Goal: Transaction & Acquisition: Purchase product/service

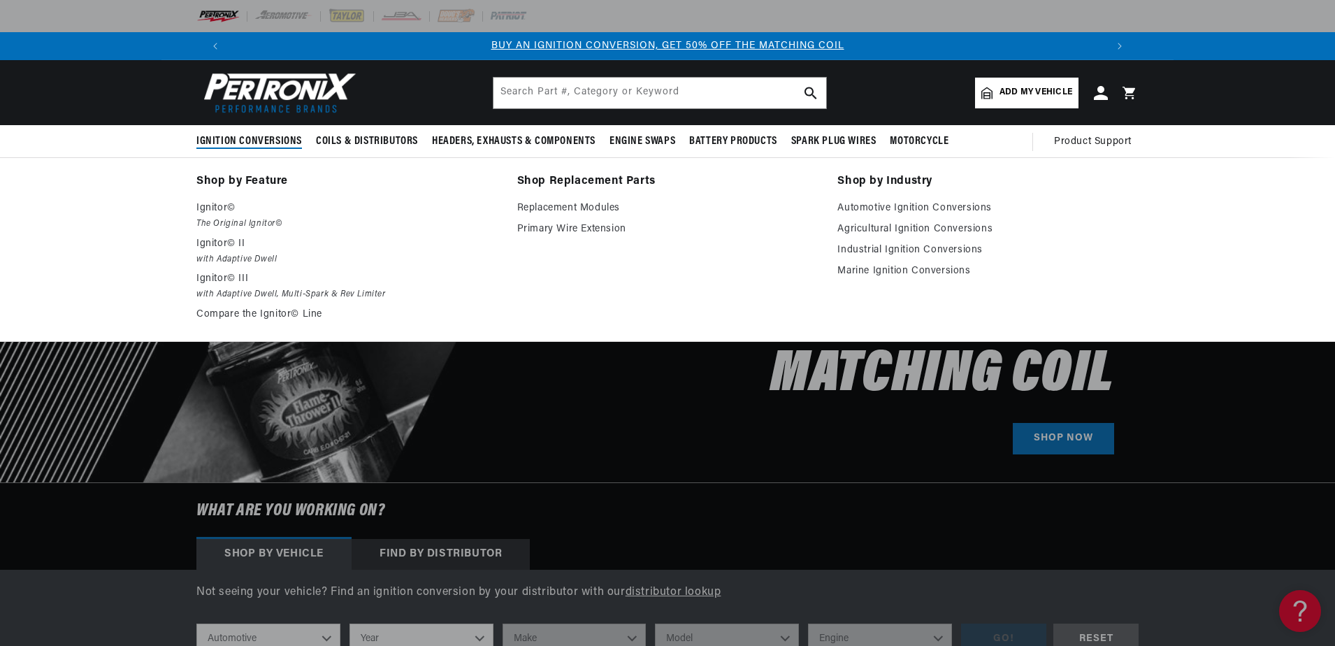
click at [247, 144] on span "Ignition Conversions" at bounding box center [249, 141] width 106 height 15
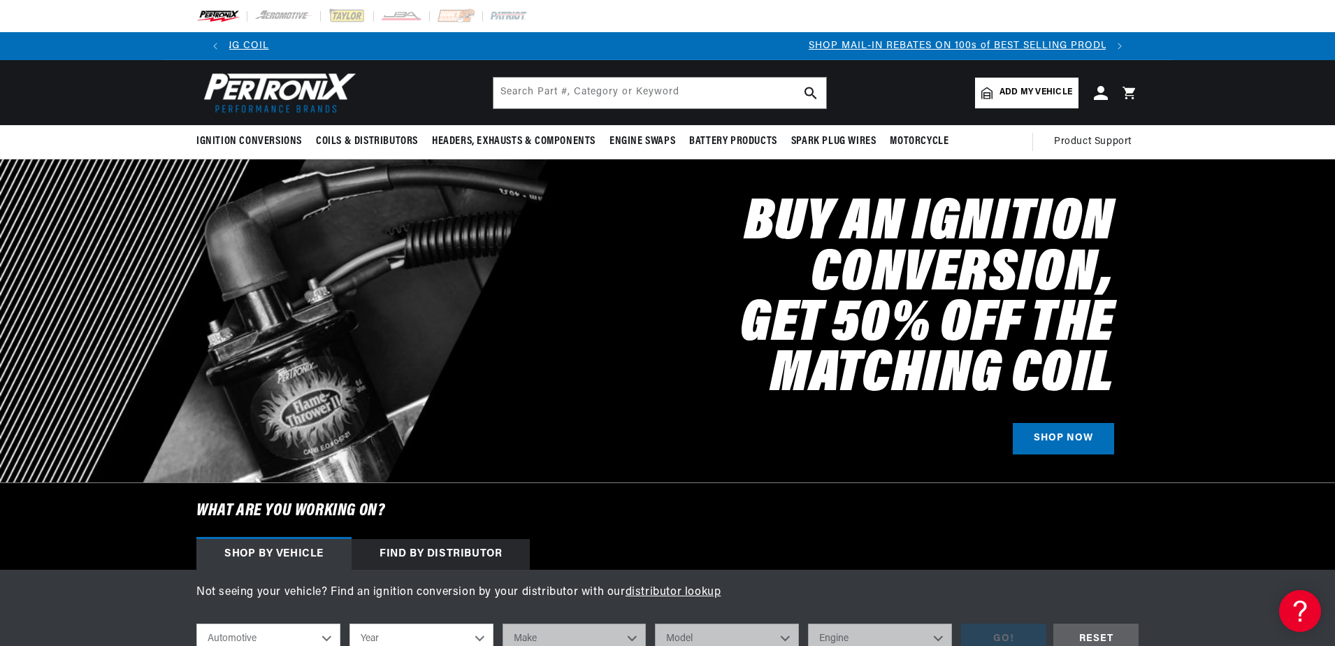
scroll to position [0, 873]
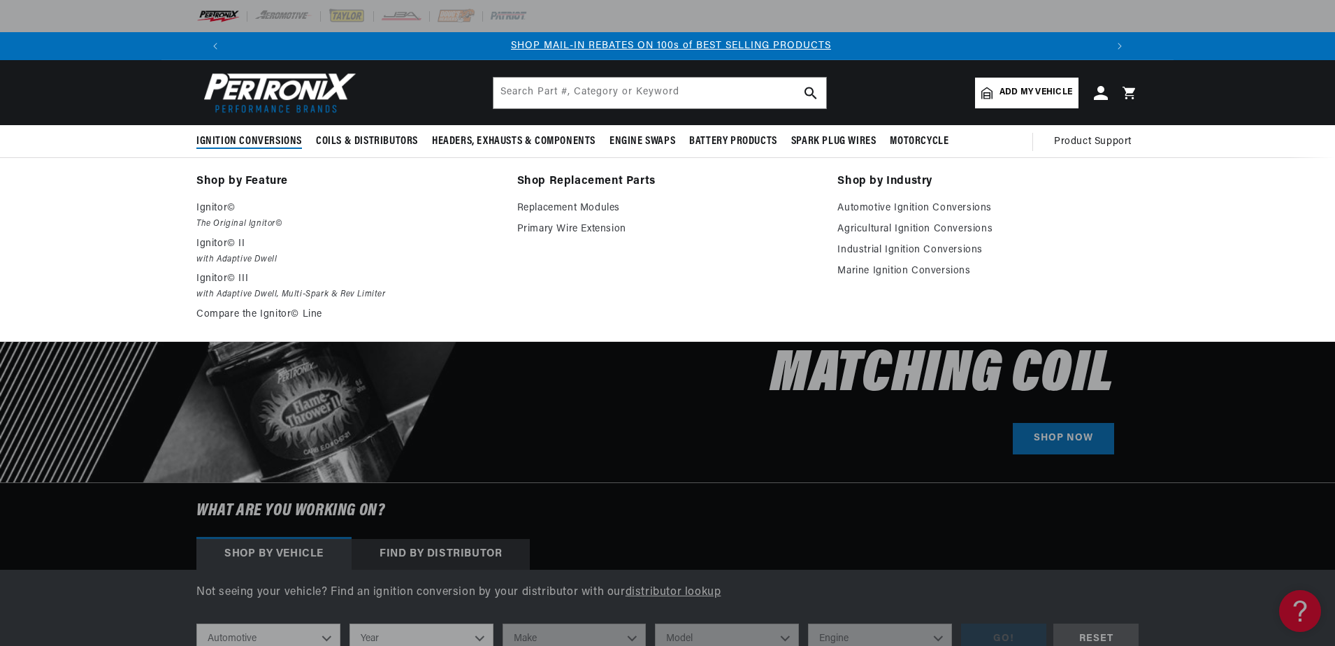
click at [246, 139] on span "Ignition Conversions" at bounding box center [249, 141] width 106 height 15
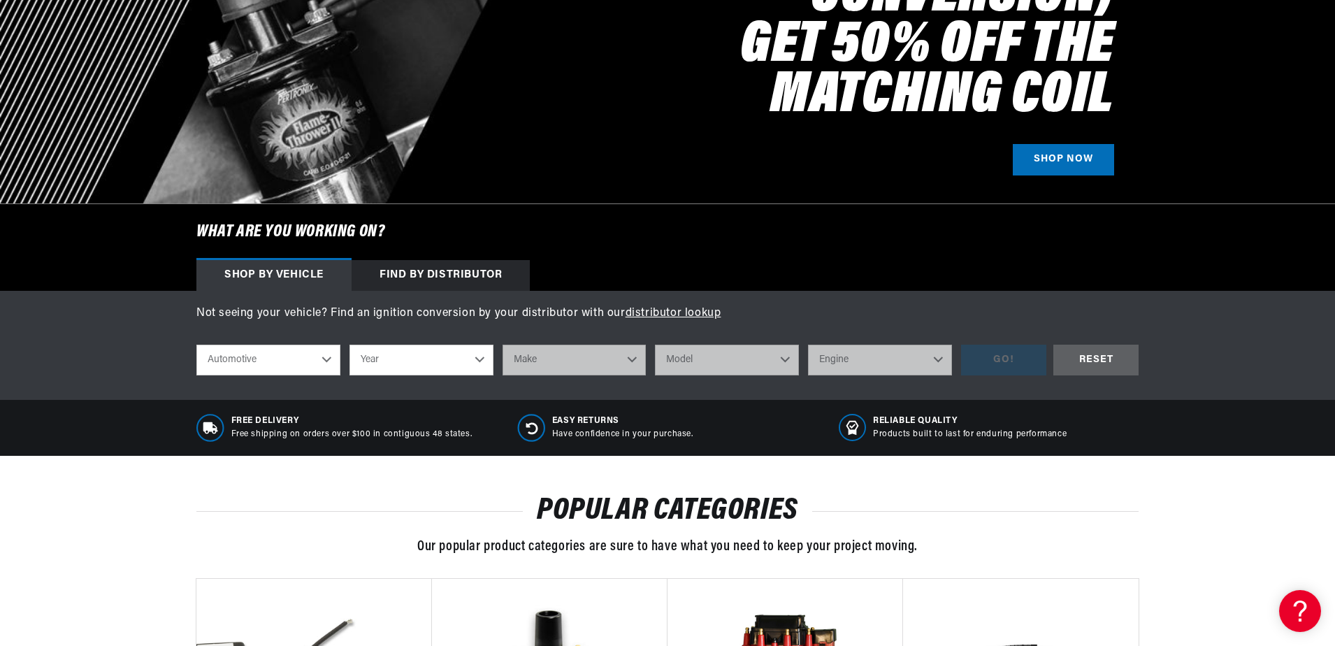
scroll to position [349, 0]
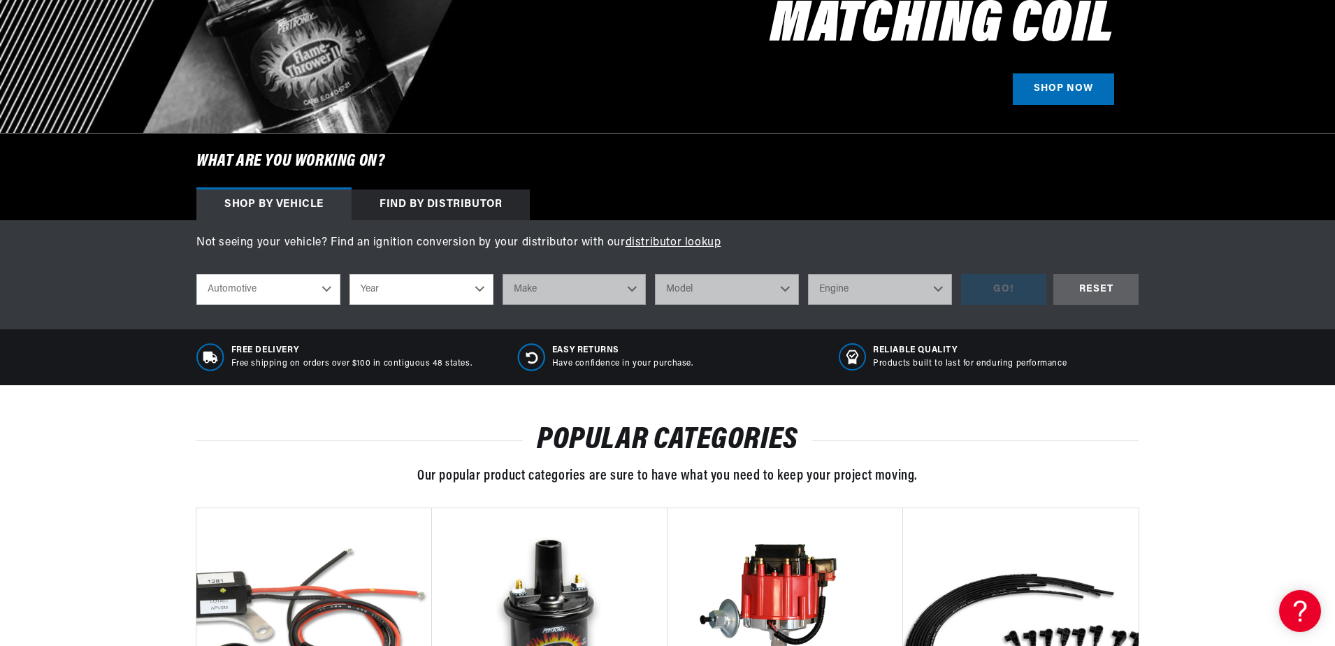
click at [481, 291] on select "Year [DATE] 2021 2020 2019 2018 2017 2016 2015 2014 2013 2012 2011 2010 2009 20…" at bounding box center [421, 289] width 144 height 31
select select "1956"
click at [349, 274] on select "Year [DATE] 2021 2020 2019 2018 2017 2016 2015 2014 2013 2012 2011 2010 2009 20…" at bounding box center [421, 289] width 144 height 31
select select "1956"
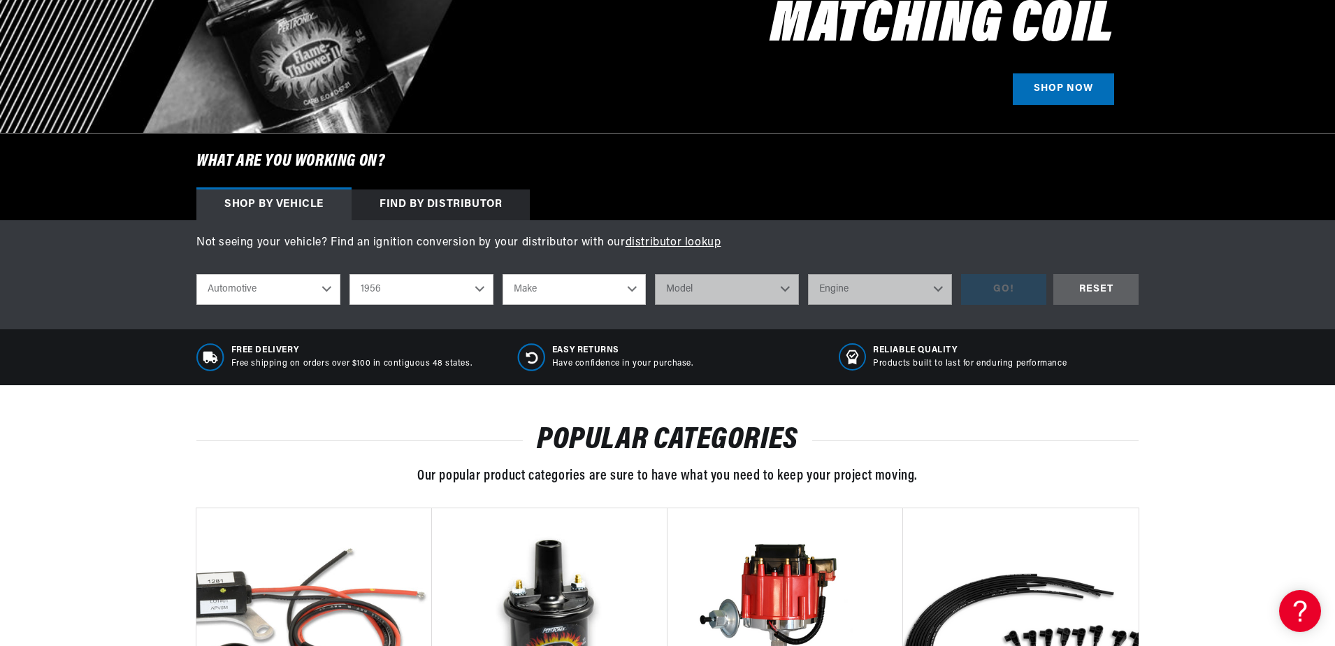
click at [636, 291] on select "Make Alfa Romeo Aston [PERSON_NAME] Buick Cadillac Chevrolet Chrysler Dodge For…" at bounding box center [575, 289] width 144 height 31
select select "Chevrolet"
click at [503, 274] on select "Make Alfa Romeo Aston [PERSON_NAME] Buick Cadillac Chevrolet Chrysler Dodge For…" at bounding box center [575, 289] width 144 height 31
select select "Chevrolet"
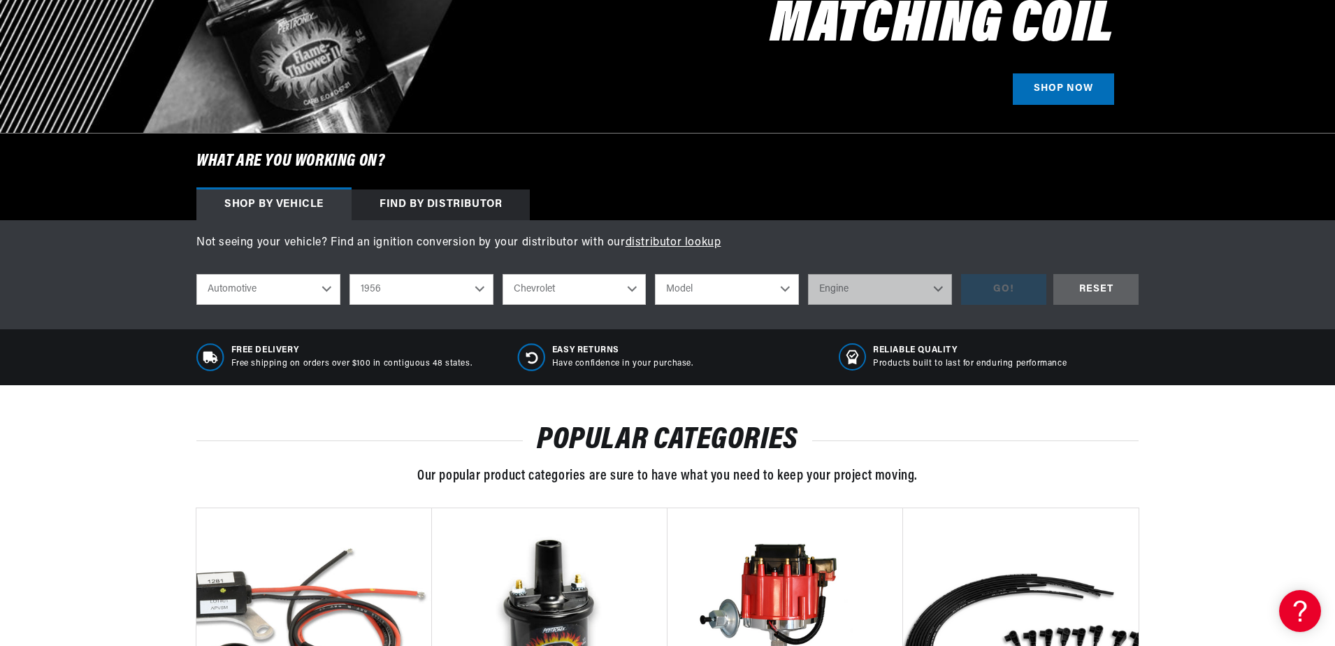
click at [780, 288] on select "Model [GEOGRAPHIC_DATA] Corvette Nomad One-Fifty Series Sedan Delivery [GEOGRAP…" at bounding box center [727, 289] width 144 height 31
select select "Corvette"
click at [655, 274] on select "Model [GEOGRAPHIC_DATA] Corvette Nomad One-Fifty Series Sedan Delivery [GEOGRAP…" at bounding box center [727, 289] width 144 height 31
select select "Corvette"
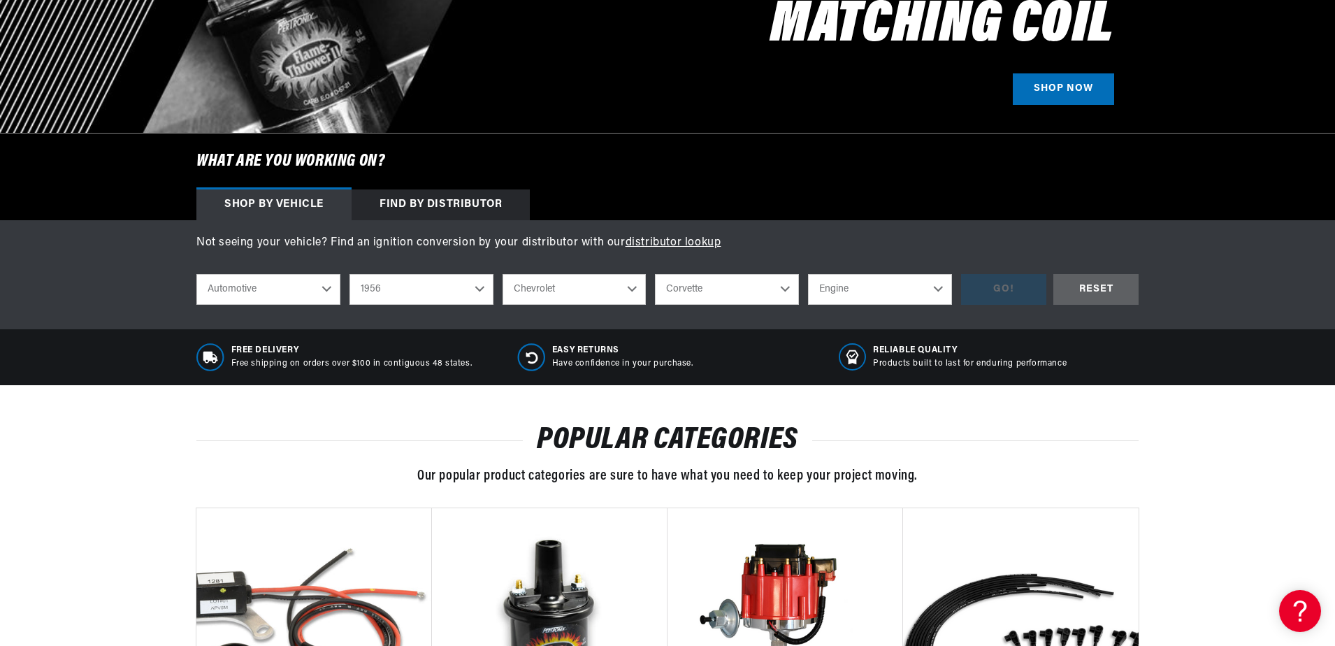
click at [934, 291] on select "Engine 261cid / 4.3L 265cid / 4.3L" at bounding box center [880, 289] width 144 height 31
select select "265cid-4.3L"
click at [808, 274] on select "Engine 261cid / 4.3L 265cid / 4.3L" at bounding box center [880, 289] width 144 height 31
select select "265cid-4.3L"
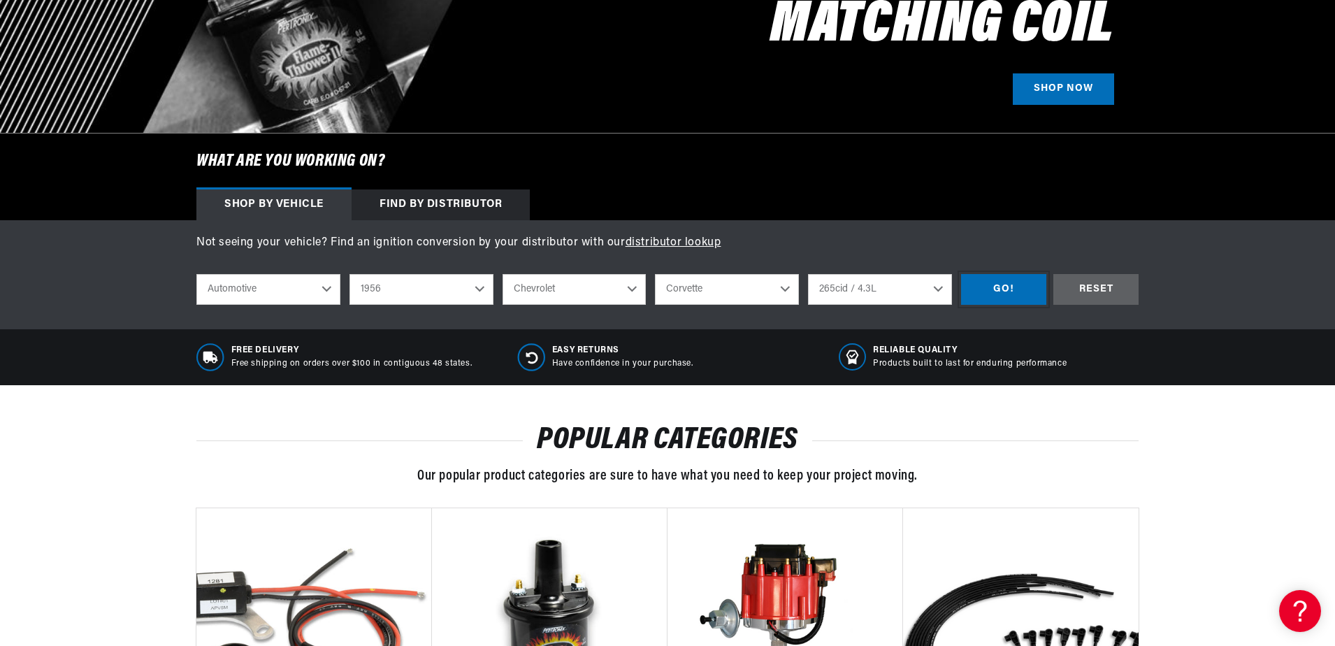
click at [1009, 292] on div "GO!" at bounding box center [1003, 289] width 85 height 31
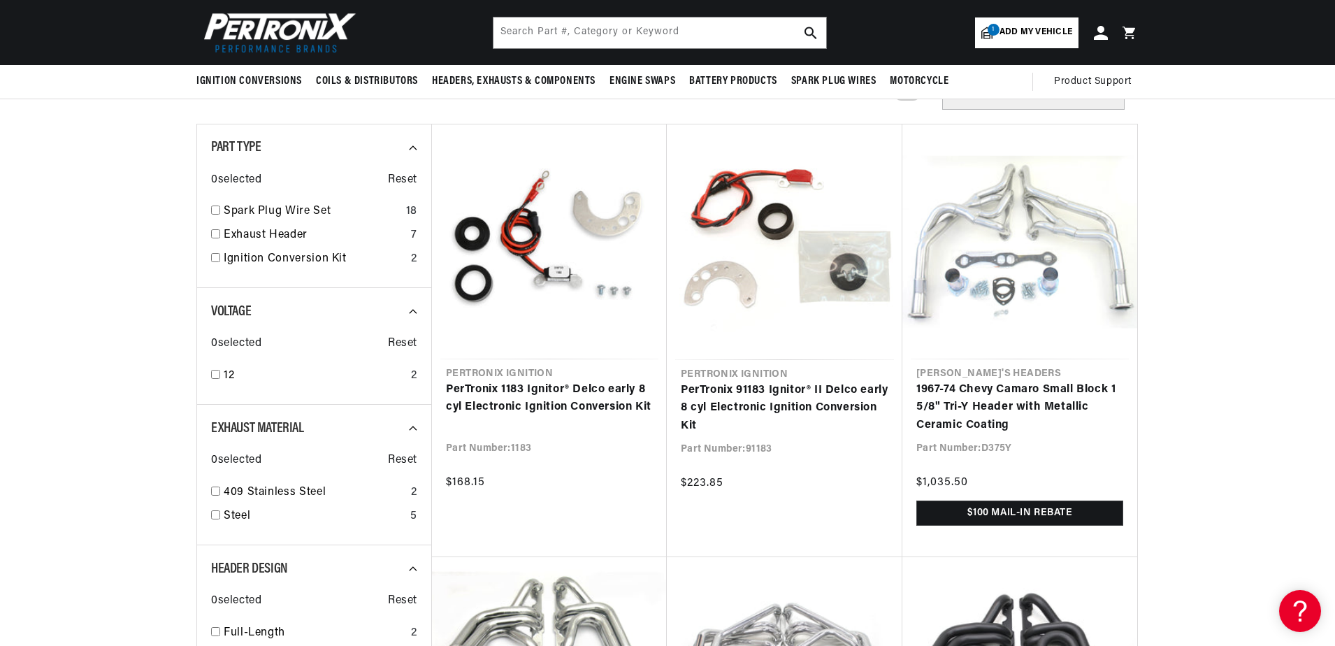
scroll to position [0, 1746]
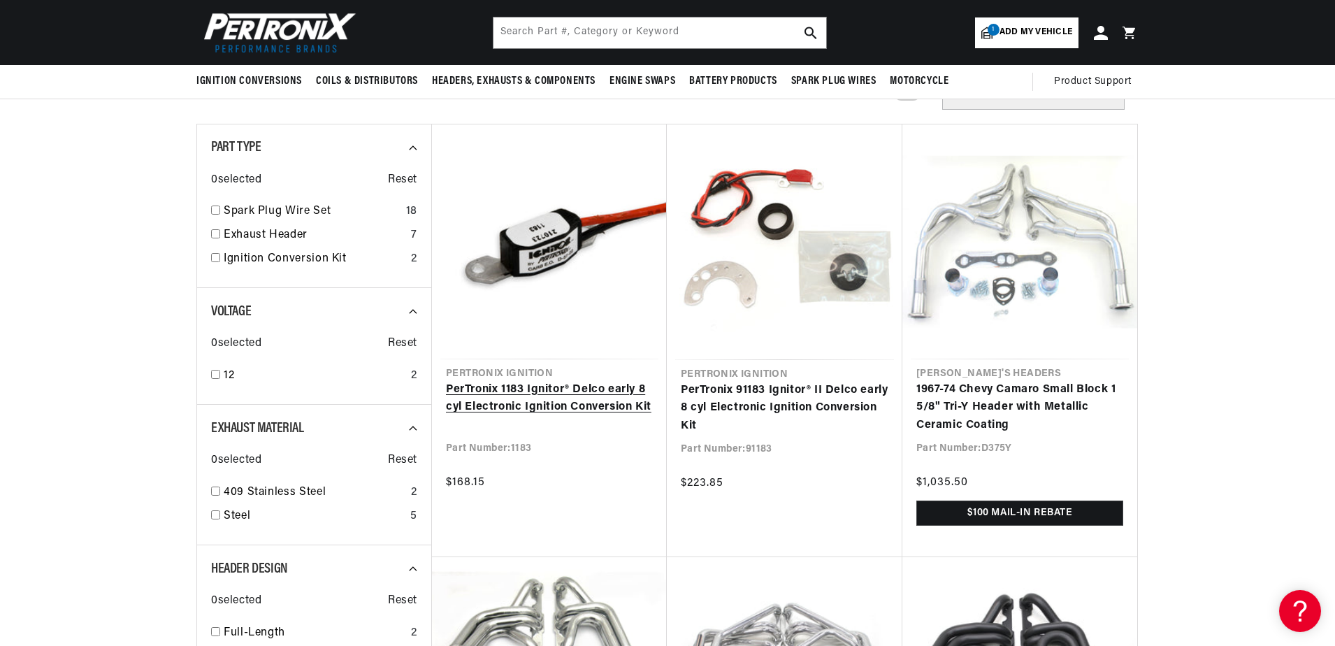
click at [541, 381] on link "PerTronix 1183 Ignitor® Delco early 8 cyl Electronic Ignition Conversion Kit" at bounding box center [549, 399] width 207 height 36
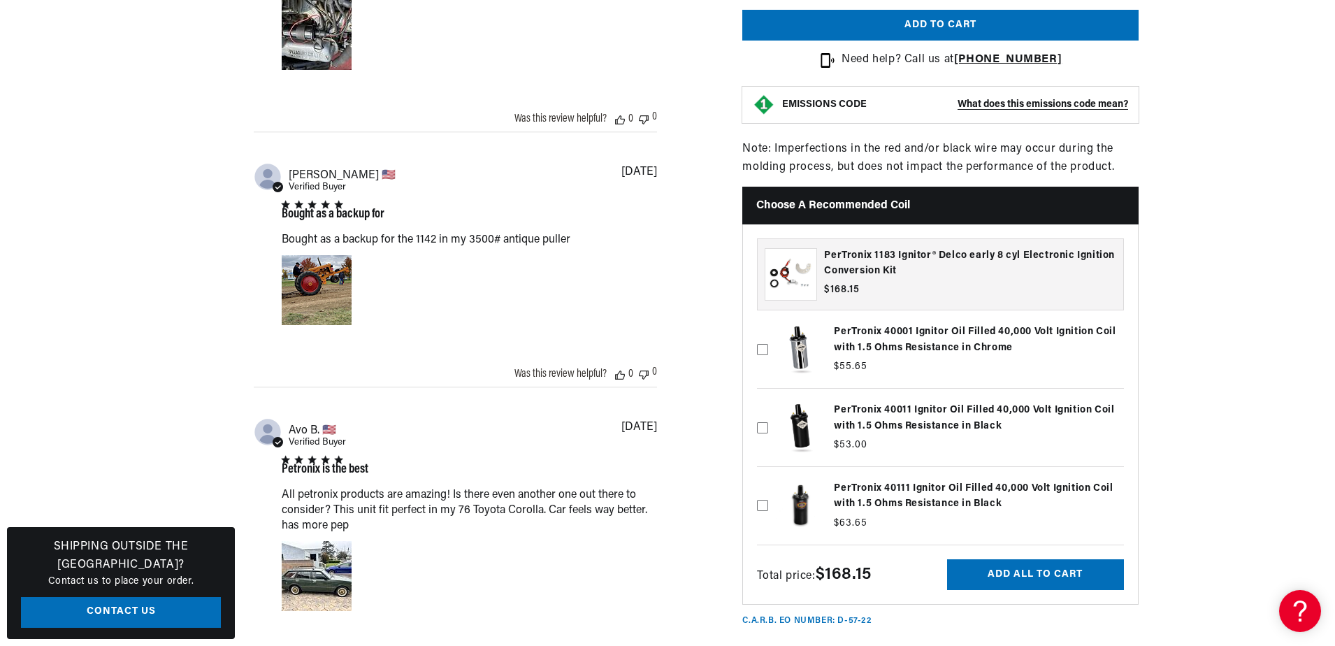
scroll to position [0, 873]
click at [887, 419] on label at bounding box center [940, 427] width 367 height 71
click at [768, 410] on input "checkbox" at bounding box center [762, 404] width 11 height 11
click at [890, 411] on label at bounding box center [940, 427] width 367 height 71
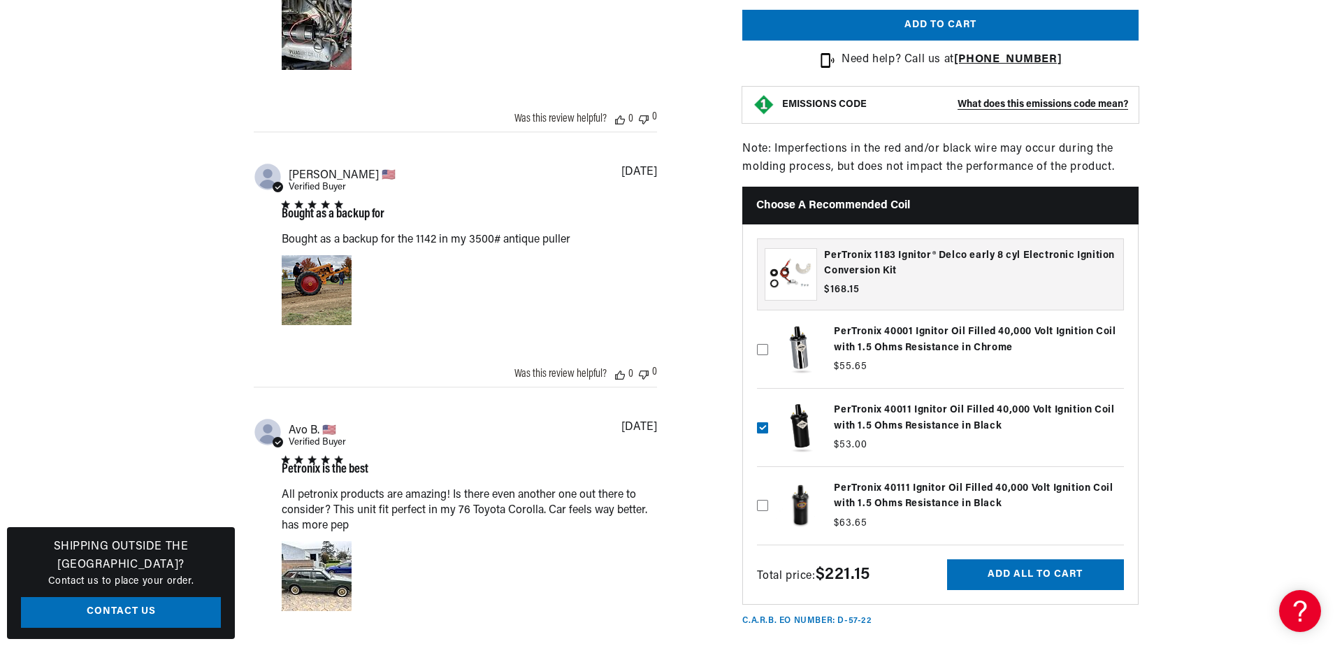
click at [768, 410] on input "checkbox" at bounding box center [762, 404] width 11 height 11
checkbox input "false"
